Goal: Communication & Community: Connect with others

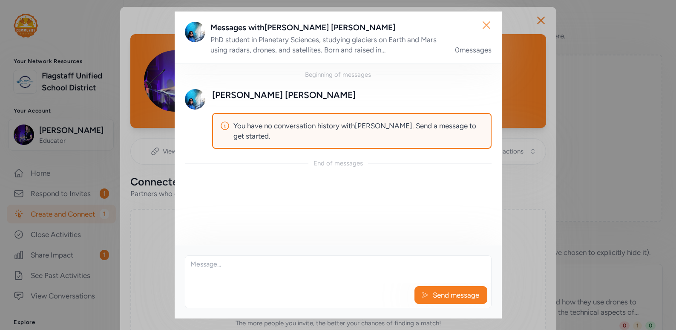
click at [485, 28] on icon "button" at bounding box center [487, 25] width 14 height 14
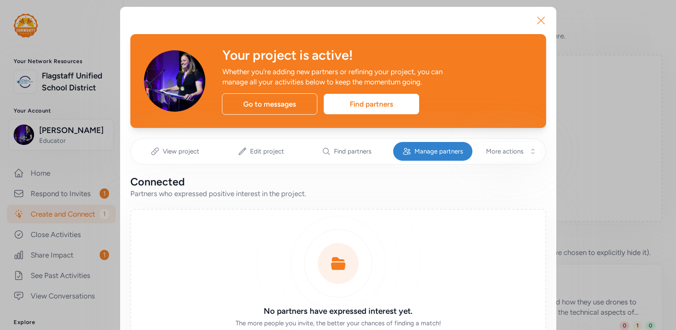
click at [541, 24] on icon "button" at bounding box center [541, 21] width 14 height 14
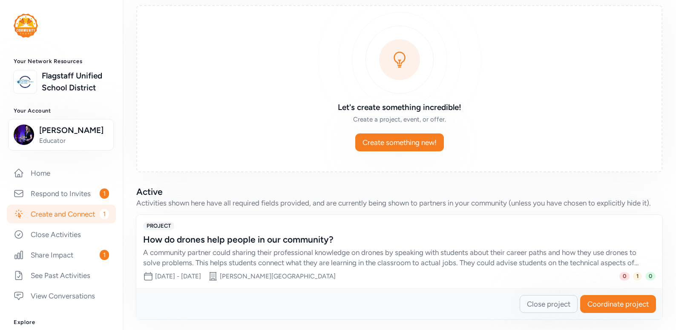
scroll to position [50, 0]
click at [79, 203] on link "Respond to Invites 1" at bounding box center [61, 193] width 109 height 19
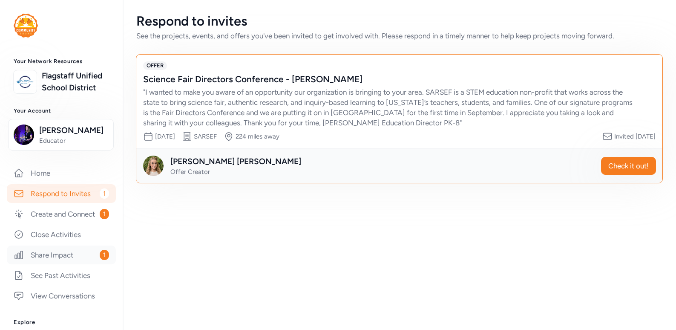
click at [84, 264] on link "Share Impact 1" at bounding box center [61, 255] width 109 height 19
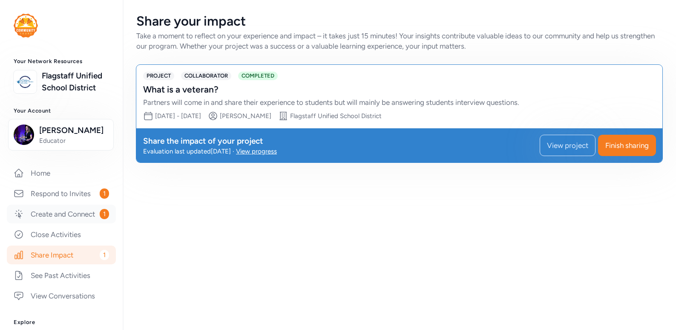
click at [67, 223] on link "Create and Connect 1" at bounding box center [61, 214] width 109 height 19
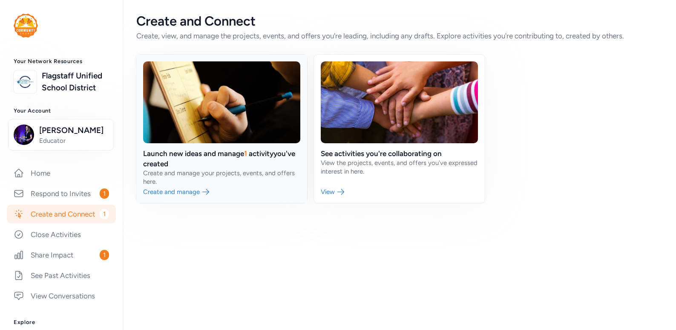
click at [170, 160] on link at bounding box center [221, 129] width 171 height 148
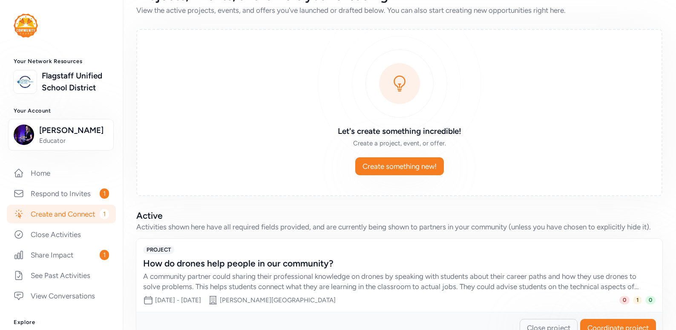
scroll to position [52, 0]
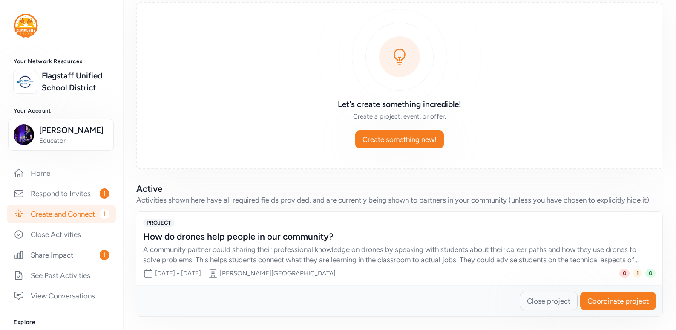
click at [450, 256] on div "A community partner could sharing their professional knowledge on drones by spe…" at bounding box center [391, 254] width 496 height 20
click at [280, 273] on div "[PERSON_NAME][GEOGRAPHIC_DATA]" at bounding box center [278, 273] width 116 height 9
click at [205, 243] on div "How do drones help people in our community? A community partner could sharing t…" at bounding box center [399, 248] width 513 height 34
click at [605, 299] on span "Coordinate project" at bounding box center [618, 301] width 61 height 10
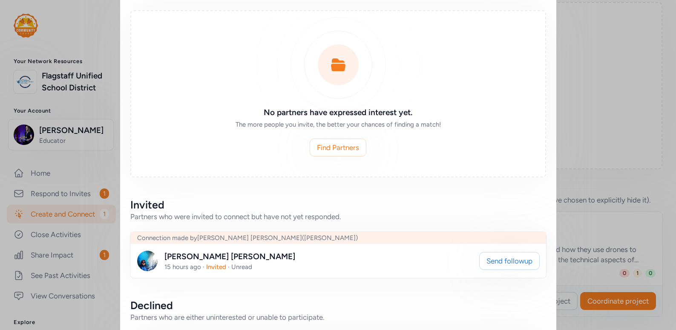
scroll to position [244, 0]
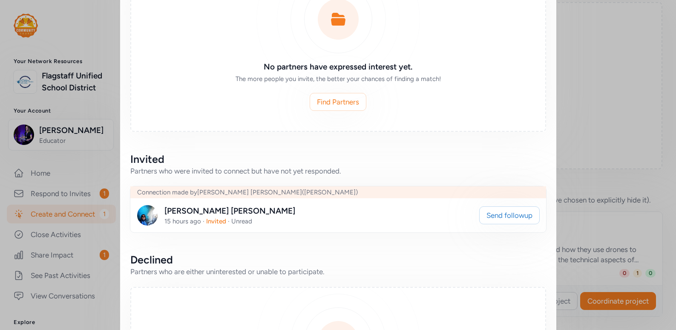
click at [144, 220] on img at bounding box center [147, 215] width 20 height 20
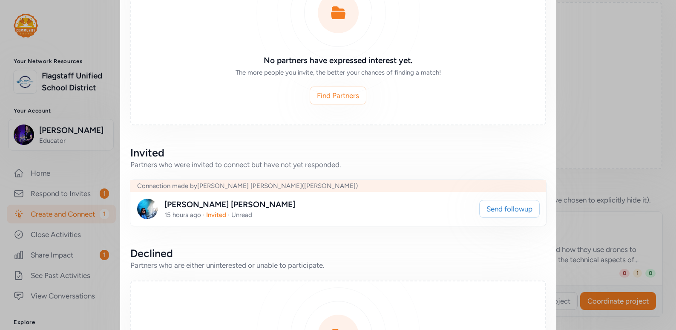
click at [218, 207] on div "Roberto Aguilar-Martinez" at bounding box center [230, 205] width 131 height 12
click at [217, 215] on span "Invited" at bounding box center [216, 215] width 20 height 8
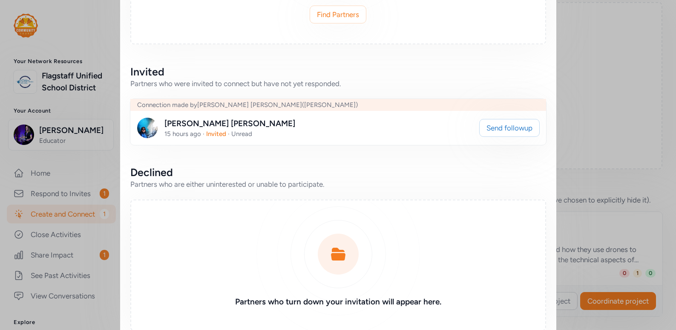
scroll to position [318, 0]
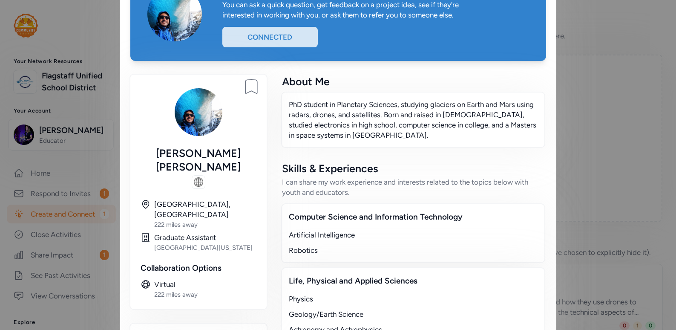
scroll to position [35, 0]
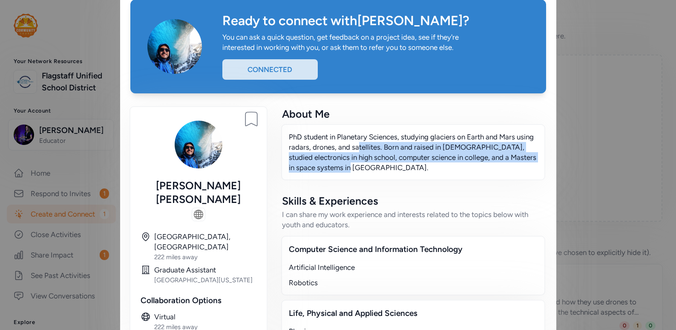
drag, startPoint x: 358, startPoint y: 144, endPoint x: 353, endPoint y: 176, distance: 32.0
click at [353, 176] on div "PhD student in Planetary Sciences, studying glaciers on Earth and Mars using ra…" at bounding box center [413, 152] width 264 height 56
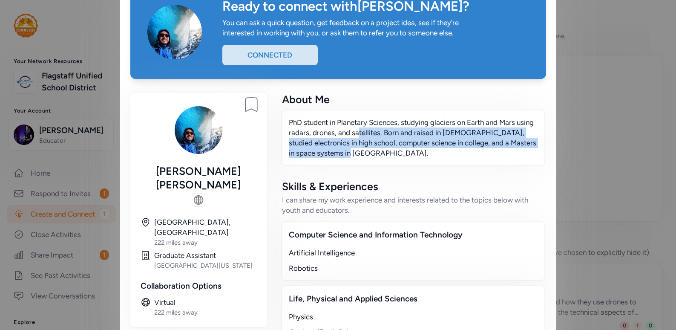
scroll to position [0, 0]
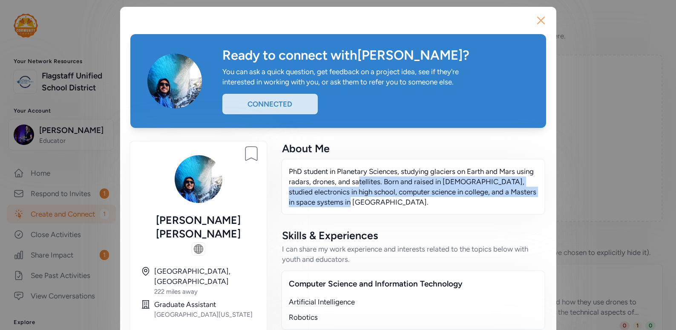
click at [537, 17] on icon "button" at bounding box center [541, 21] width 14 height 14
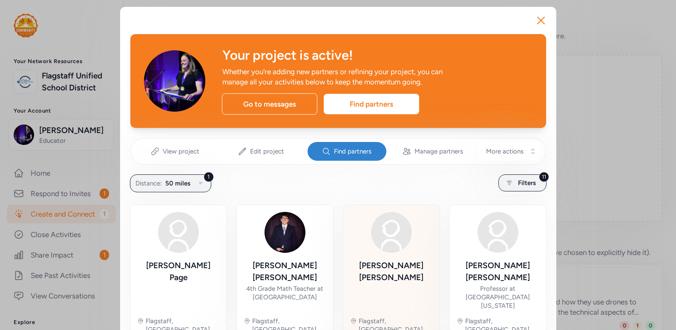
scroll to position [11, 0]
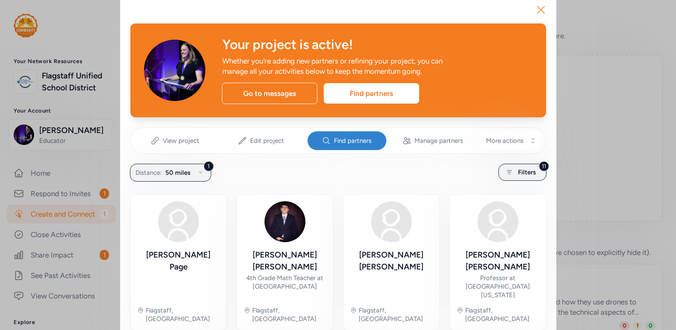
click at [541, 11] on icon "button" at bounding box center [541, 10] width 14 height 14
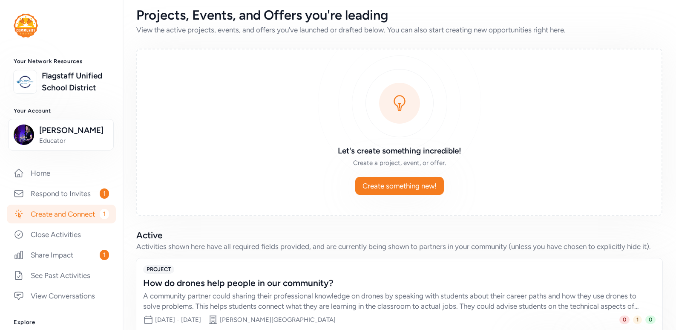
scroll to position [9, 0]
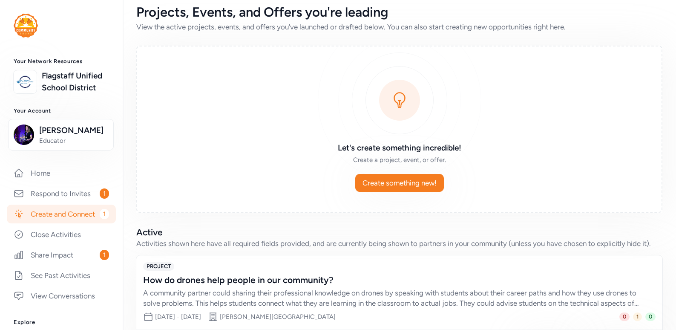
click at [79, 223] on link "Create and Connect 1" at bounding box center [61, 214] width 109 height 19
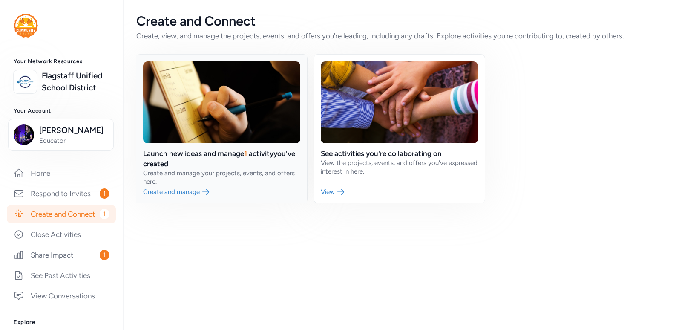
click at [217, 156] on link at bounding box center [221, 129] width 171 height 148
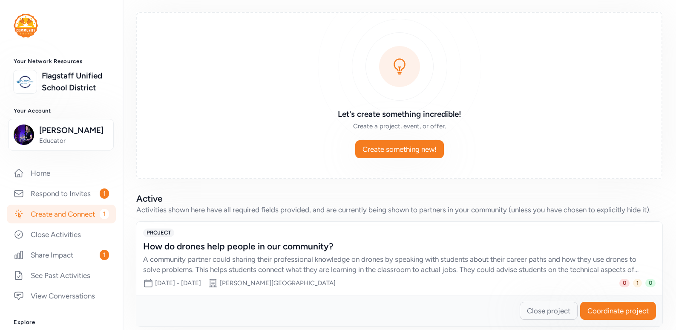
scroll to position [52, 0]
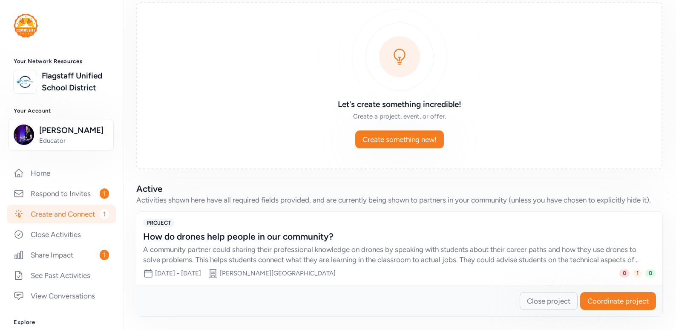
click at [341, 232] on div "How do drones help people in our community?" at bounding box center [391, 237] width 496 height 12
click at [611, 304] on span "Coordinate project" at bounding box center [618, 301] width 61 height 10
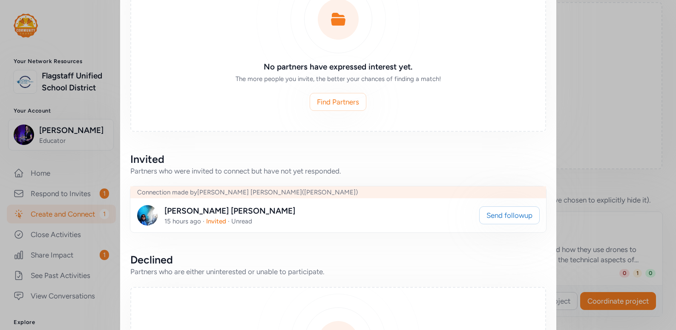
scroll to position [254, 0]
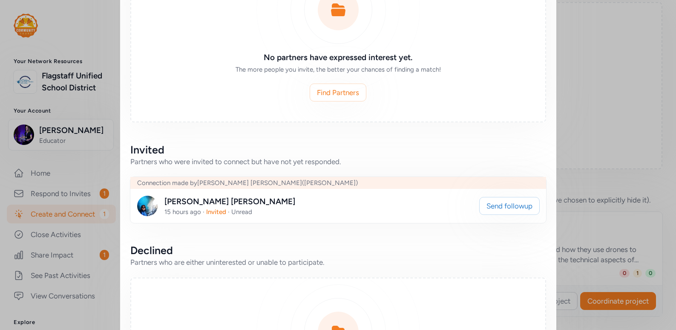
click at [146, 203] on img at bounding box center [147, 206] width 20 height 20
click at [190, 203] on div "Roberto Aguilar-Martinez" at bounding box center [230, 202] width 131 height 12
click at [248, 216] on div "Roberto Aguilar-Martinez 15 hours ago · Invited · Unread Send followup" at bounding box center [338, 206] width 416 height 34
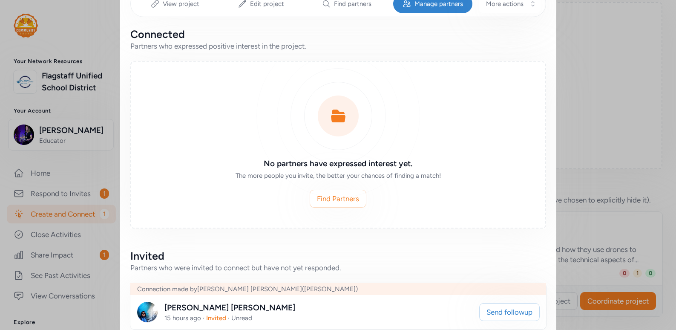
scroll to position [0, 0]
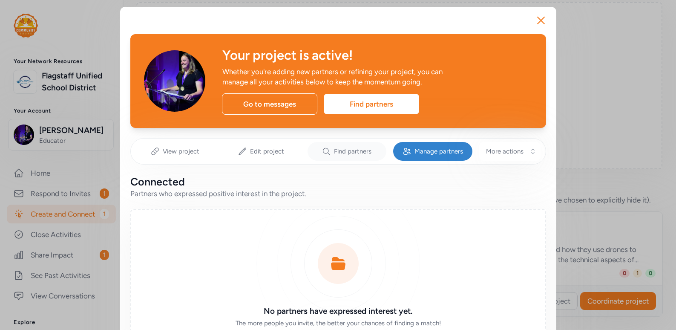
click at [362, 149] on span "Find partners" at bounding box center [353, 151] width 38 height 9
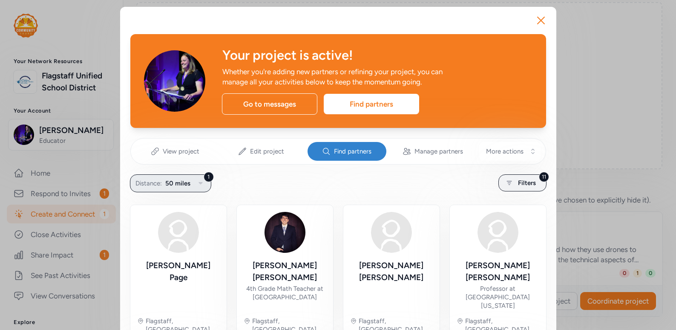
click at [199, 176] on button "1 Distance: 50 miles" at bounding box center [170, 183] width 81 height 18
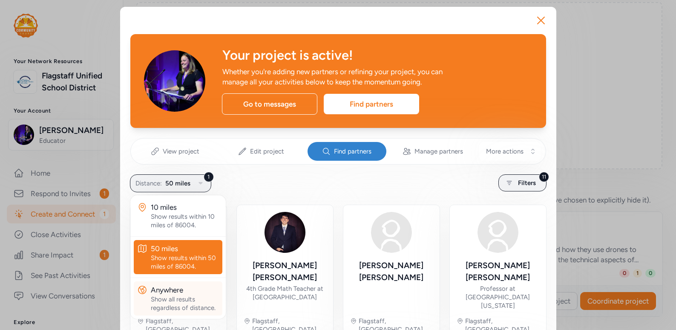
click at [191, 303] on div "Show all results regardless of distance." at bounding box center [185, 303] width 68 height 17
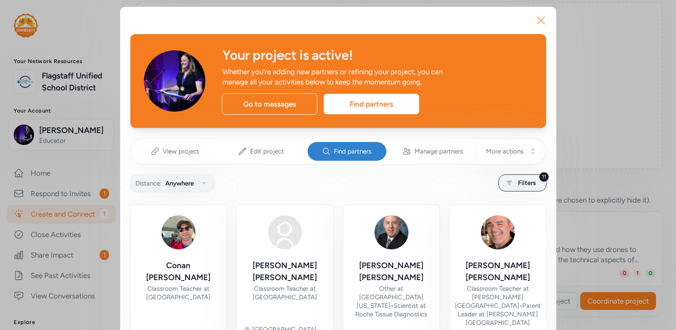
click at [542, 20] on icon "button" at bounding box center [541, 21] width 14 height 14
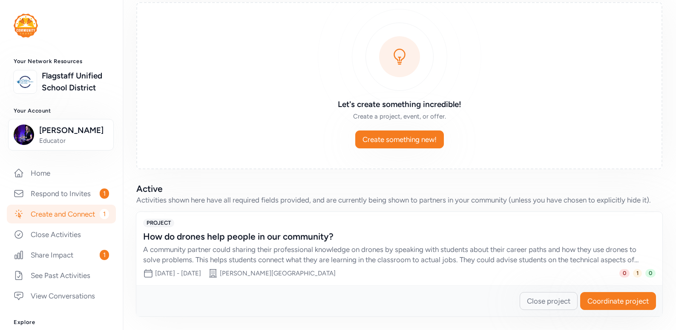
click at [575, 264] on div "A community partner could sharing their professional knowledge on drones by spe…" at bounding box center [391, 254] width 496 height 20
click at [603, 295] on button "Coordinate project" at bounding box center [619, 301] width 76 height 18
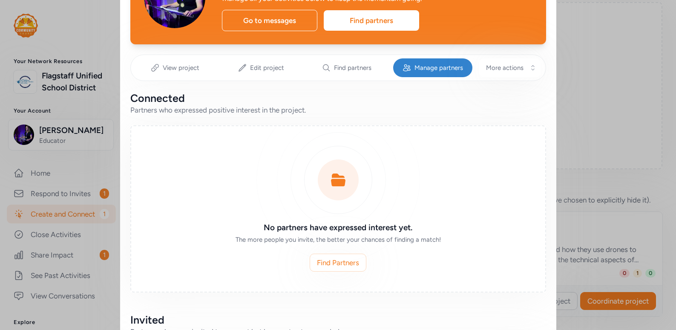
scroll to position [215, 0]
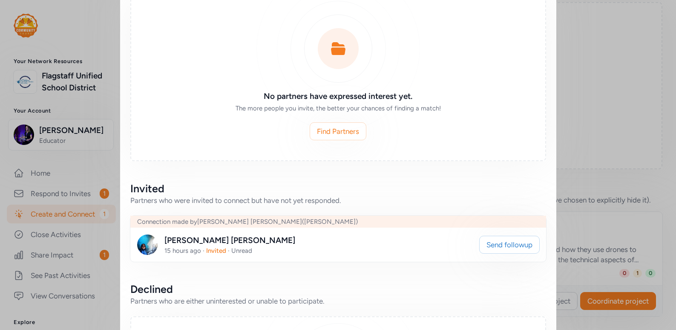
click at [230, 238] on div "Roberto Aguilar-Martinez" at bounding box center [230, 240] width 131 height 12
drag, startPoint x: 257, startPoint y: 237, endPoint x: 164, endPoint y: 237, distance: 93.3
click at [164, 237] on div "Roberto Aguilar-Martinez 15 hours ago · Invited · Unread" at bounding box center [305, 244] width 336 height 20
copy div "Roberto Aguilar-Martinez"
click at [148, 244] on img at bounding box center [147, 244] width 20 height 20
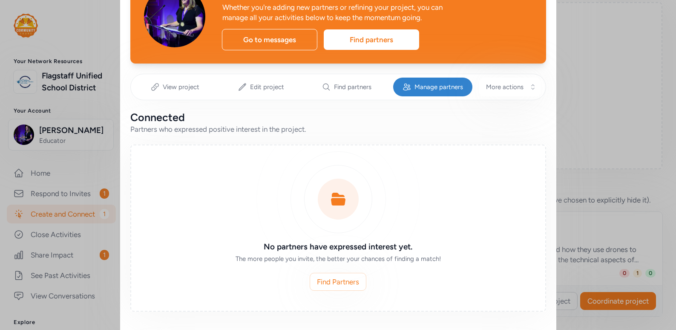
scroll to position [0, 0]
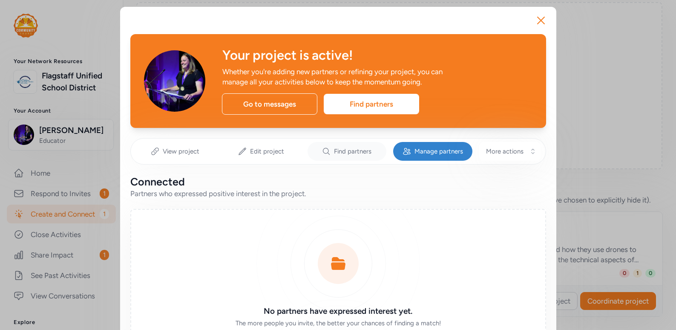
click at [370, 159] on div "Find partners" at bounding box center [347, 151] width 79 height 19
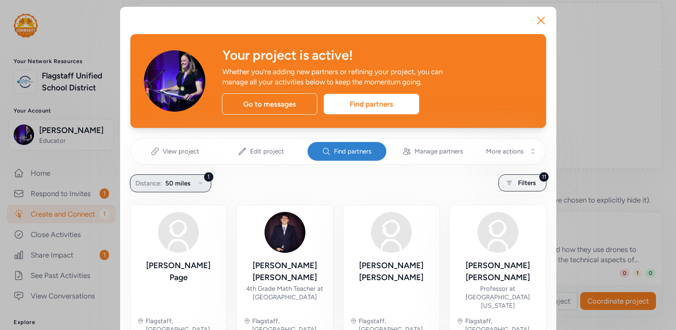
click at [199, 184] on icon "button" at bounding box center [201, 183] width 4 height 3
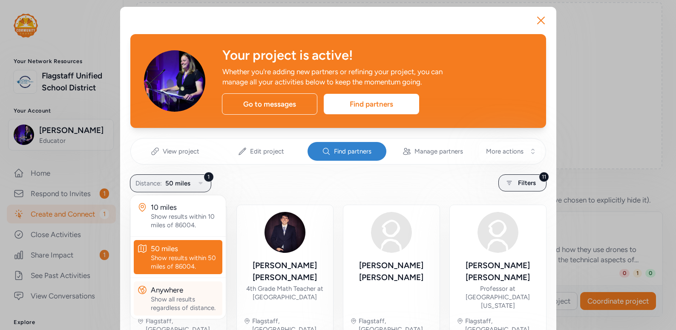
click at [191, 300] on div "Show all results regardless of distance." at bounding box center [185, 303] width 68 height 17
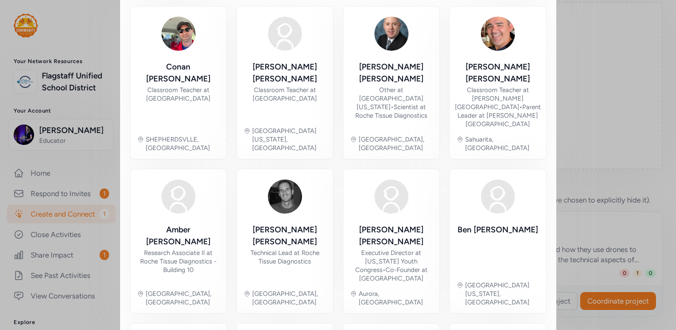
scroll to position [439, 0]
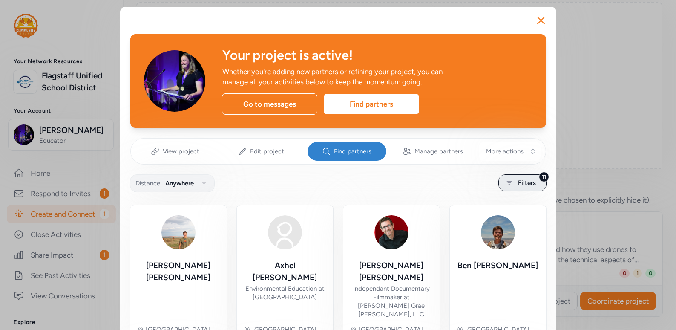
click at [526, 184] on span "Filters" at bounding box center [527, 183] width 18 height 10
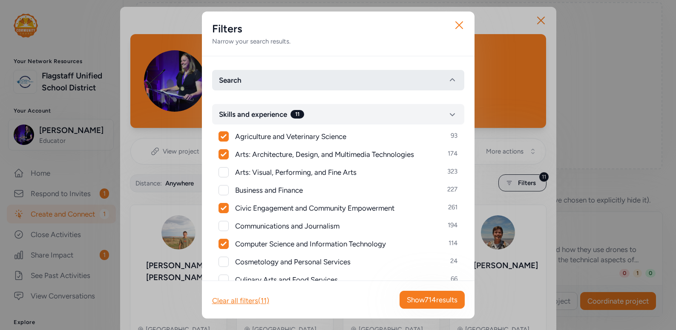
click at [292, 82] on button "Search" at bounding box center [338, 80] width 252 height 20
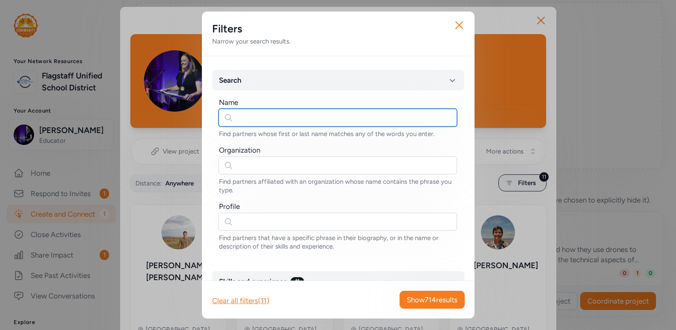
click at [277, 119] on input "text" at bounding box center [338, 118] width 239 height 18
paste input "Roberto Aguilar-Martinez"
type input "Roberto Aguilar-Martinez"
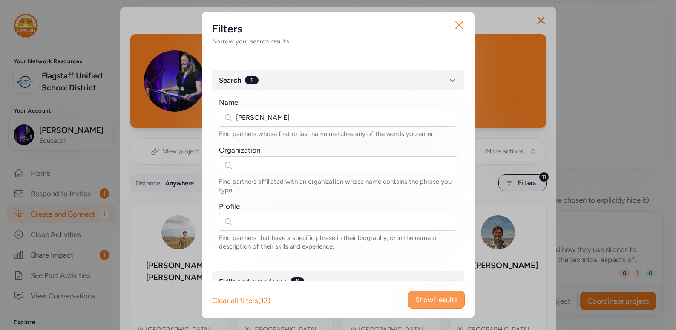
click at [432, 303] on span "Show 1 results" at bounding box center [437, 300] width 42 height 10
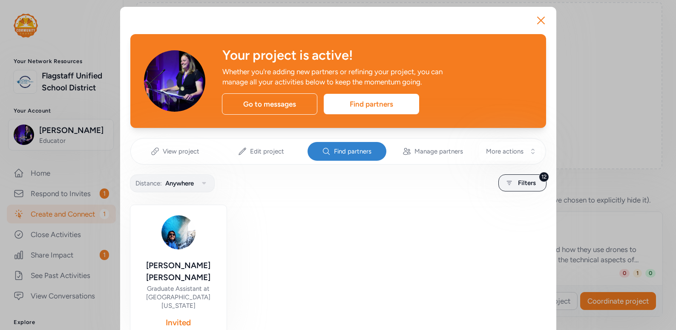
click at [183, 239] on img at bounding box center [178, 232] width 41 height 41
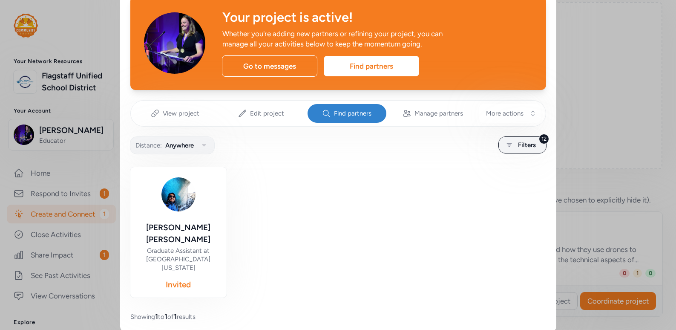
click at [180, 256] on div "Graduate Assistant at University of Arizona" at bounding box center [178, 259] width 83 height 26
click at [180, 226] on div "Roberto Aguilar-Martinez" at bounding box center [178, 234] width 83 height 24
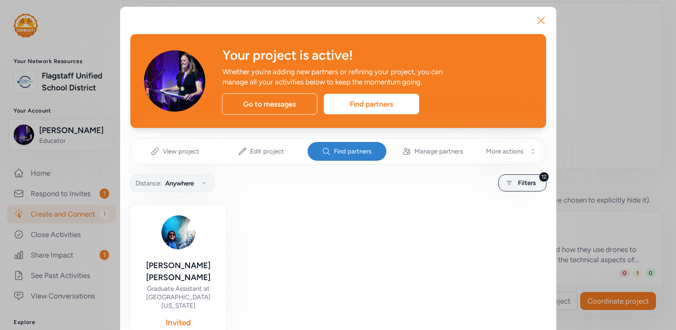
click at [546, 24] on icon "button" at bounding box center [541, 21] width 14 height 14
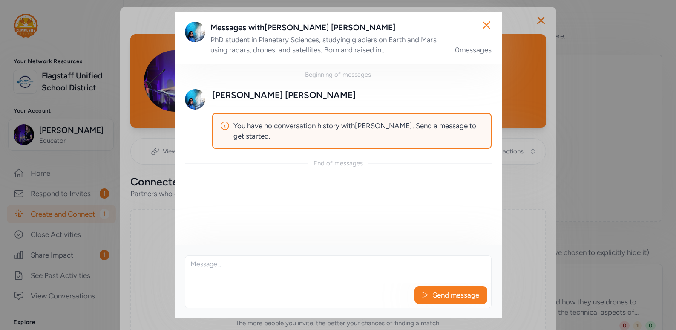
click at [260, 203] on div "Beginning of messages Roberto Aguilar-Martinez You have no conversation history…" at bounding box center [338, 155] width 327 height 182
click at [245, 277] on textarea at bounding box center [338, 269] width 306 height 27
click at [324, 268] on textarea "Hello! I would love to connect and start" at bounding box center [338, 269] width 306 height 27
paste textarea "professional knowledge on drones by speaking with students about their career p…"
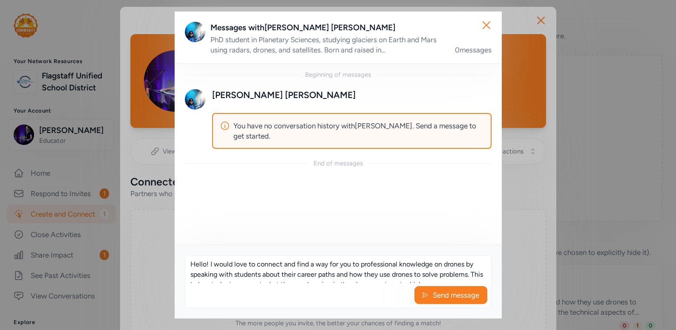
click at [361, 266] on textarea "Hello! I would love to connect and find a way for you to professional knowledge…" at bounding box center [338, 269] width 306 height 27
click at [257, 274] on textarea "Hello! I would love to connect and find a way for you to share your professiona…" at bounding box center [338, 269] width 306 height 27
click at [313, 265] on textarea "Hello! I would love to connect and find a way for you to share your professiona…" at bounding box center [338, 269] width 306 height 27
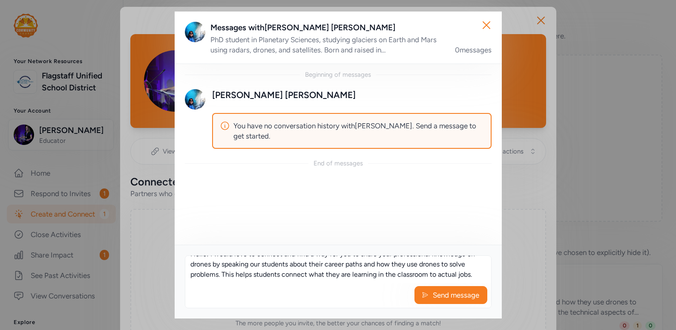
click at [313, 265] on textarea "Hello! I would love to connect and find a way for you to share your professiona…" at bounding box center [338, 269] width 306 height 27
click at [353, 265] on textarea "Hello! I would love to connect and find a way for you to share your professiona…" at bounding box center [338, 269] width 306 height 27
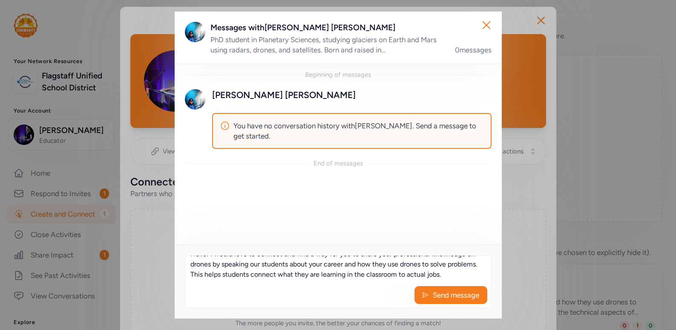
click at [377, 270] on textarea "Hello! I would love to connect and find a way for you to share your professiona…" at bounding box center [338, 269] width 306 height 27
click at [377, 269] on textarea "Hello! I would love to connect and find a way for you to share your professiona…" at bounding box center [338, 269] width 306 height 27
click at [377, 266] on textarea "Hello! I would love to connect and find a way for you to share your professiona…" at bounding box center [338, 269] width 306 height 27
drag, startPoint x: 447, startPoint y: 275, endPoint x: 188, endPoint y: 274, distance: 258.7
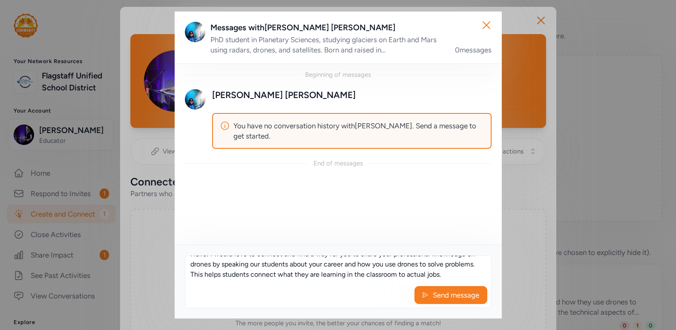
click at [188, 274] on textarea "Hello! I would love to connect and find a way for you to share your professiona…" at bounding box center [338, 269] width 306 height 27
click at [209, 263] on textarea "Hello! I would love to connect and find a way for you to share your professiona…" at bounding box center [338, 269] width 306 height 27
type textarea "Hello! My name is Kathleen Malkhassian and I work at an elementary school in Fl…"
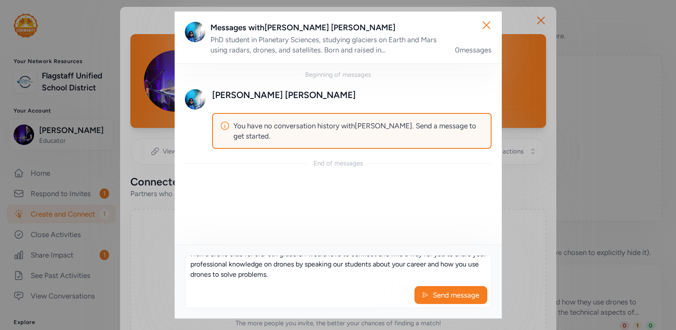
click at [278, 277] on textarea "Hello! My name is Kathleen Malkhassian and I work at an elementary school in Fl…" at bounding box center [338, 269] width 306 height 27
click at [423, 296] on icon at bounding box center [425, 295] width 7 height 9
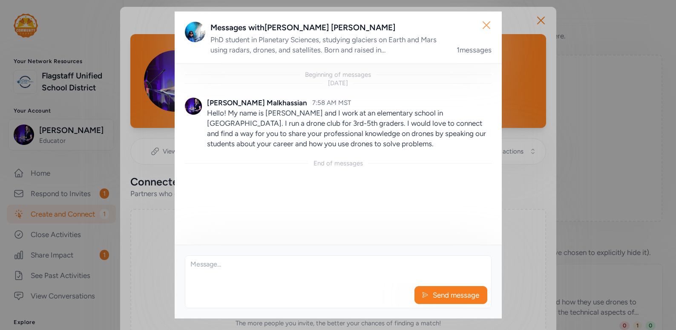
click at [484, 30] on icon "button" at bounding box center [487, 25] width 14 height 14
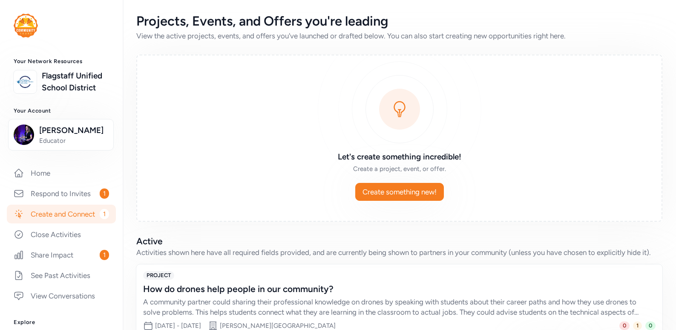
scroll to position [52, 0]
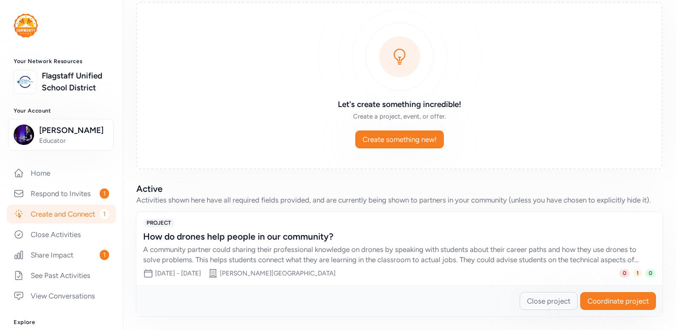
click at [200, 250] on div "A community partner could sharing their professional knowledge on drones by spe…" at bounding box center [391, 254] width 496 height 20
click at [150, 226] on span "PROJECT" at bounding box center [158, 223] width 31 height 9
click at [168, 268] on div "PROJECT How do drones help people in our community? A community partner could s…" at bounding box center [399, 248] width 526 height 73
click at [266, 269] on div "[PERSON_NAME][GEOGRAPHIC_DATA]" at bounding box center [278, 273] width 116 height 9
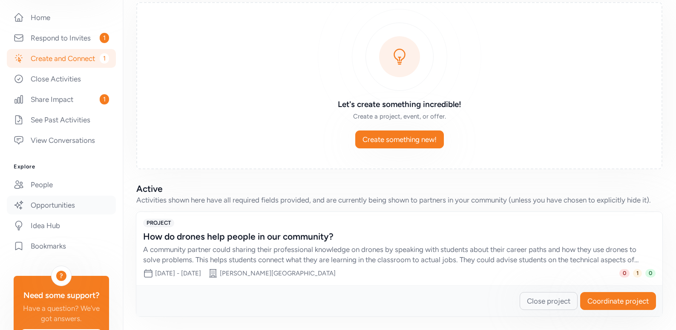
scroll to position [0, 0]
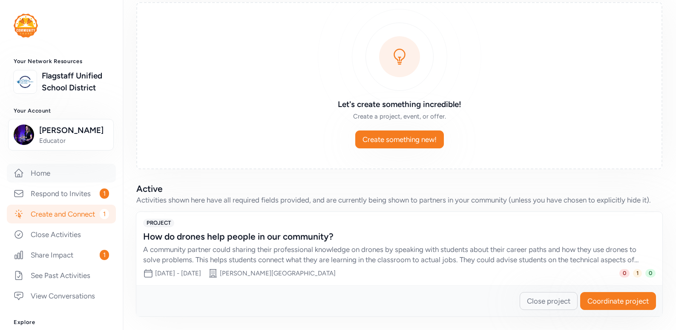
click at [53, 182] on link "Home" at bounding box center [61, 173] width 109 height 19
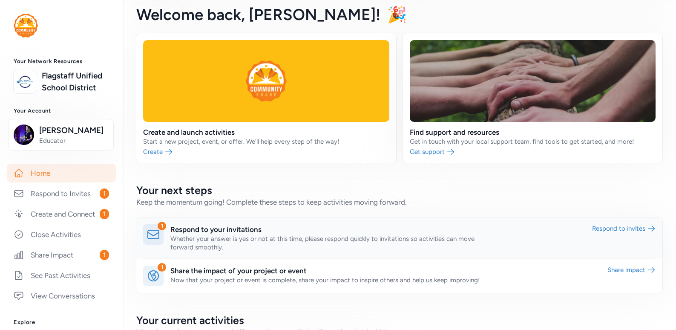
click at [204, 240] on link at bounding box center [399, 237] width 526 height 41
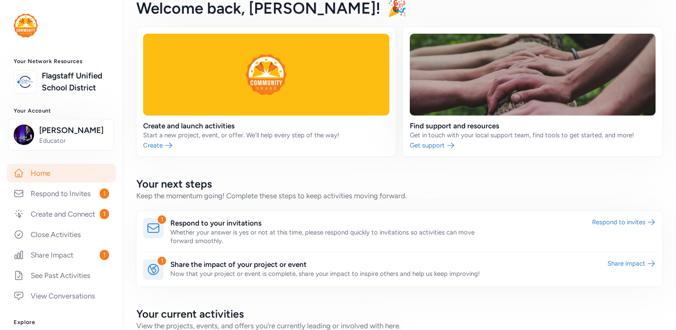
scroll to position [59, 0]
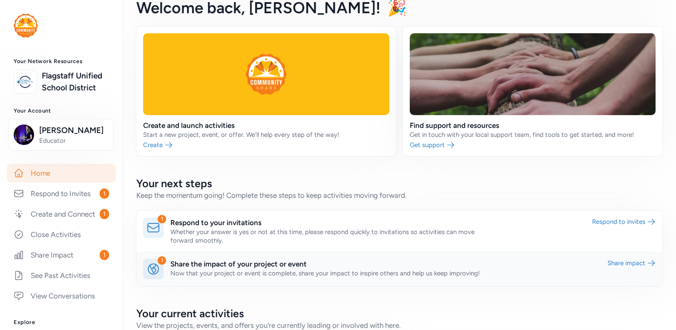
click at [231, 269] on link at bounding box center [399, 269] width 526 height 34
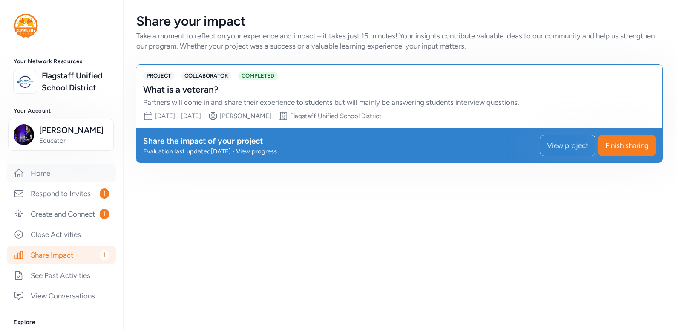
click at [81, 182] on link "Home" at bounding box center [61, 173] width 109 height 19
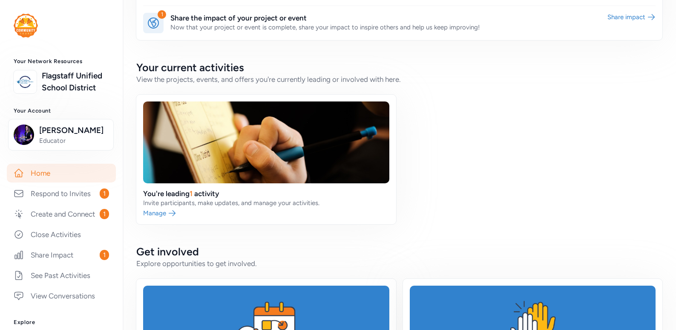
scroll to position [396, 0]
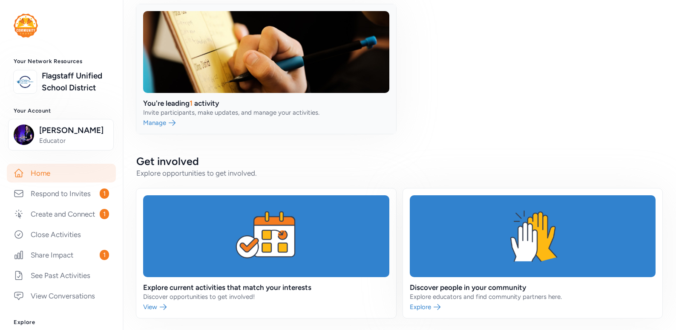
click at [161, 121] on link at bounding box center [266, 69] width 260 height 130
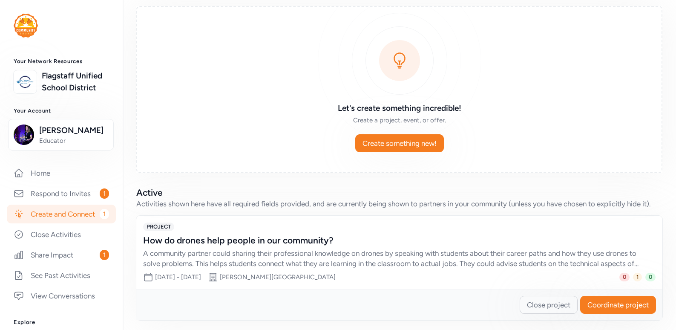
scroll to position [50, 0]
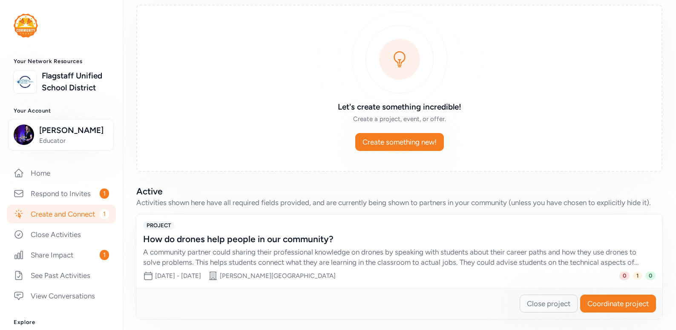
click at [231, 251] on div "A community partner could sharing their professional knowledge on drones by spe…" at bounding box center [391, 257] width 496 height 20
click at [621, 268] on div "PROJECT How do drones help people in our community? A community partner could s…" at bounding box center [399, 250] width 526 height 73
click at [616, 306] on span "Coordinate project" at bounding box center [618, 303] width 61 height 10
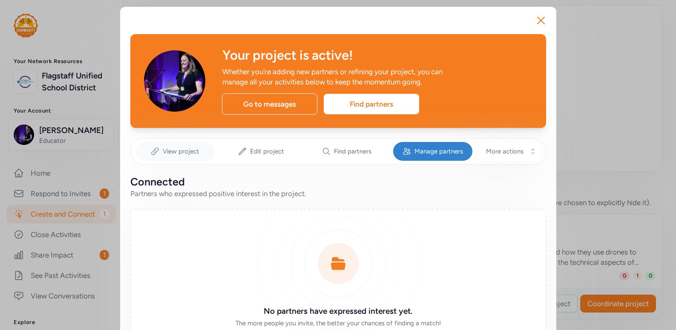
click at [185, 147] on div "View project" at bounding box center [175, 151] width 79 height 19
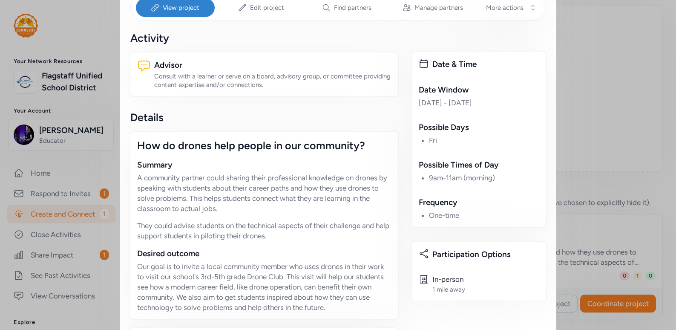
scroll to position [144, 0]
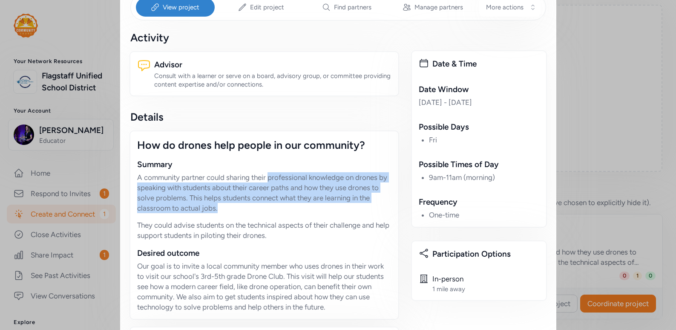
drag, startPoint x: 221, startPoint y: 209, endPoint x: 270, endPoint y: 179, distance: 57.6
click at [270, 179] on p "A community partner could sharing their professional knowledge on drones by spe…" at bounding box center [264, 192] width 254 height 41
copy p "professional knowledge on drones by speaking with students about their career p…"
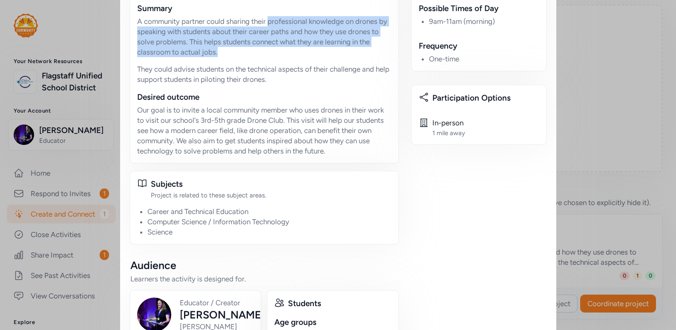
scroll to position [298, 0]
